Goal: Task Accomplishment & Management: Manage account settings

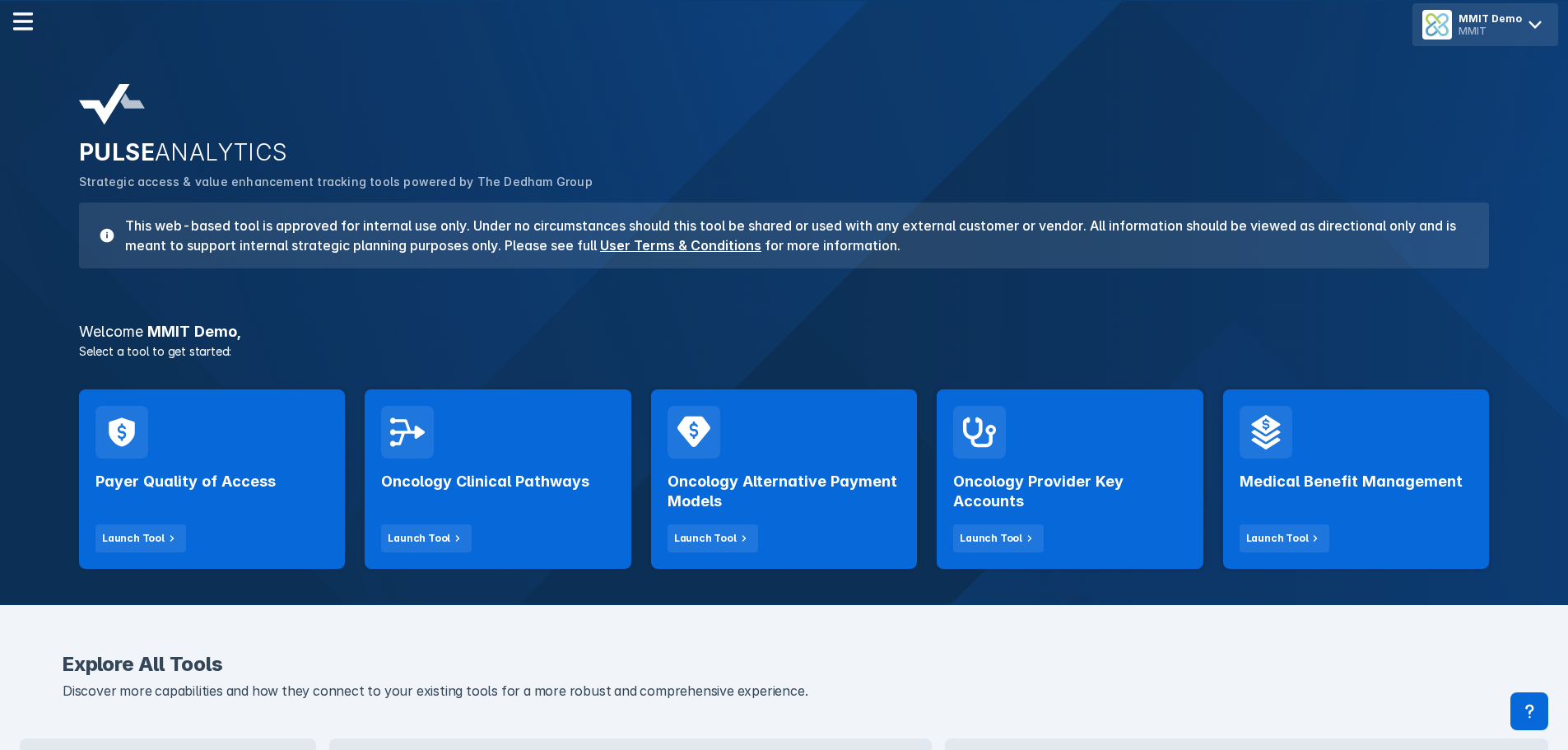
click at [1530, 20] on icon at bounding box center [1534, 24] width 26 height 26
click at [1444, 63] on span "Logout" at bounding box center [1449, 69] width 39 height 13
